Goal: Task Accomplishment & Management: Manage account settings

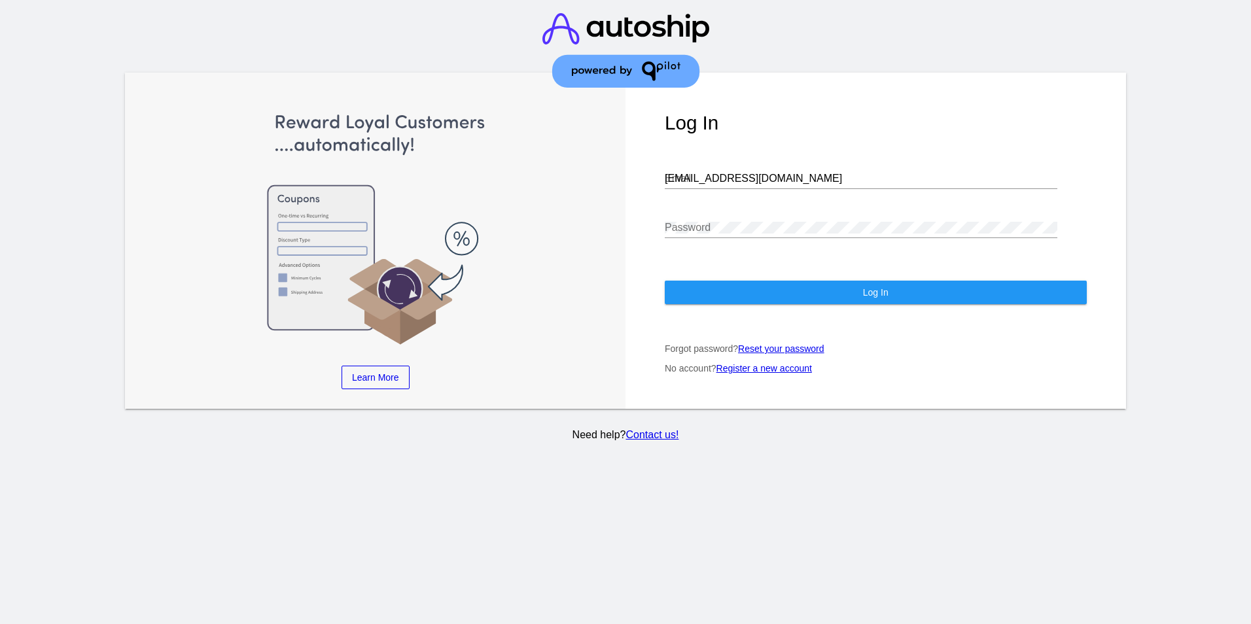
click at [639, 164] on div "Log In [EMAIL_ADDRESS][DOMAIN_NAME] Email Password Log In Forgot password? Rese…" at bounding box center [876, 241] width 501 height 336
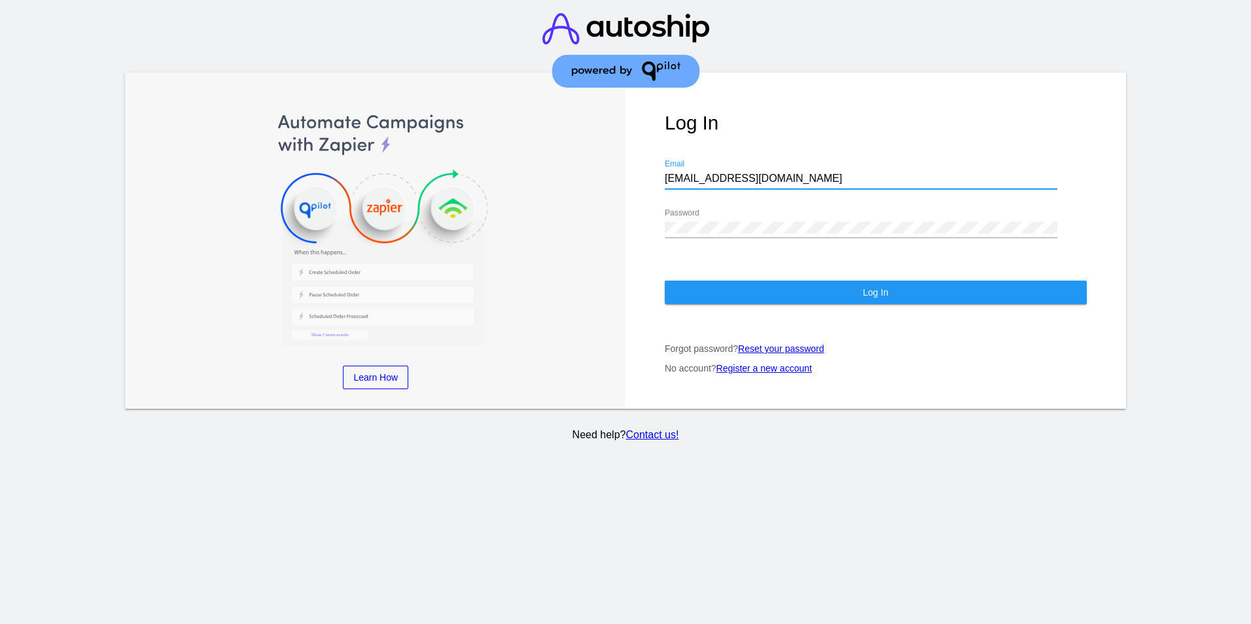
click at [701, 173] on input "[EMAIL_ADDRESS][DOMAIN_NAME]" at bounding box center [861, 179] width 393 height 12
type input "[PERSON_NAME][EMAIL_ADDRESS][DOMAIN_NAME]"
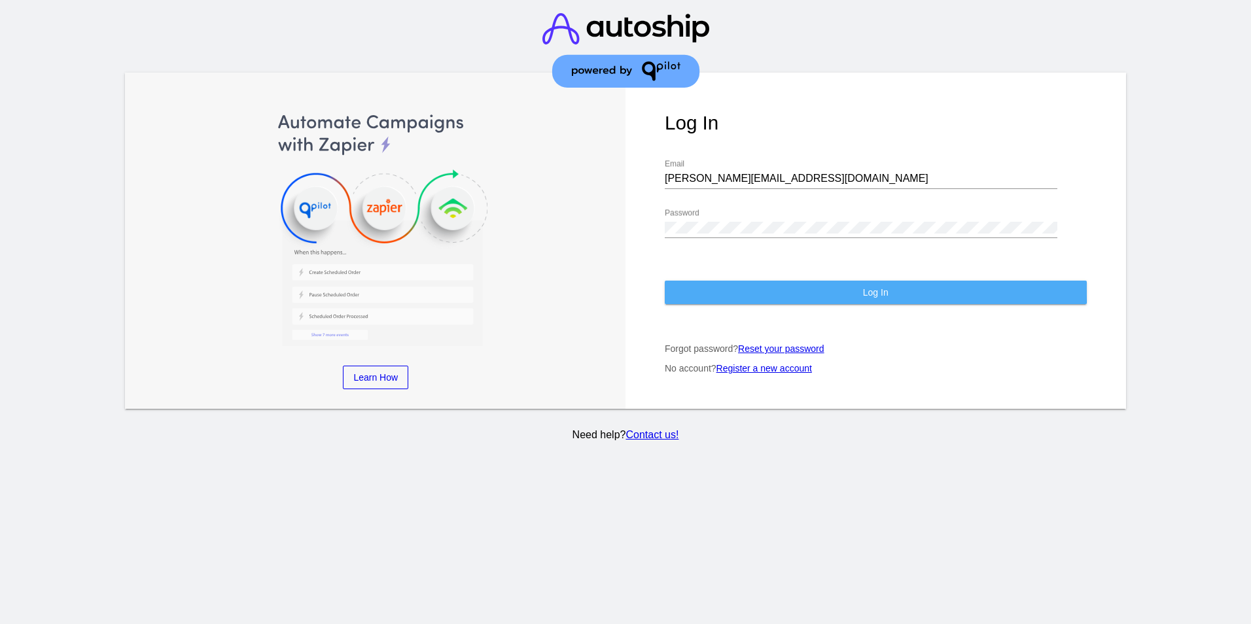
click at [730, 281] on button "Log In" at bounding box center [876, 293] width 422 height 24
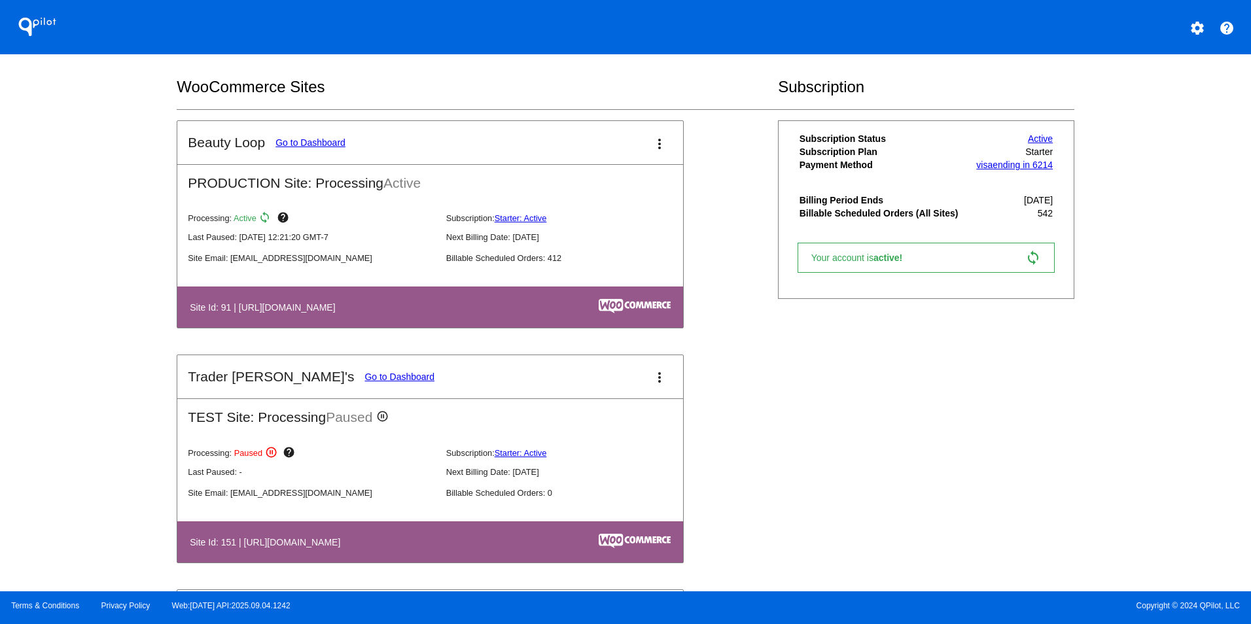
scroll to position [523, 0]
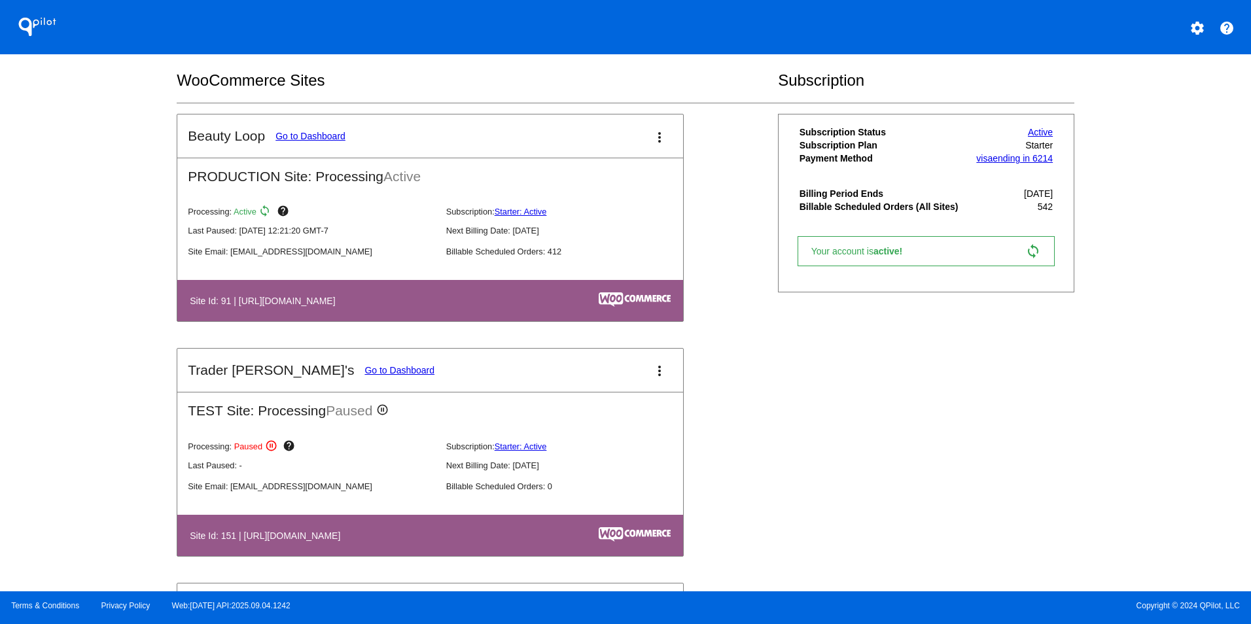
click at [316, 141] on link "Go to Dashboard" at bounding box center [310, 136] width 70 height 10
